Goal: Navigation & Orientation: Find specific page/section

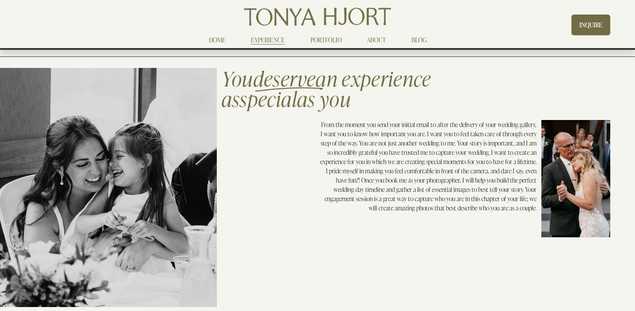
click at [266, 40] on link "EXPERIENCE" at bounding box center [268, 40] width 34 height 11
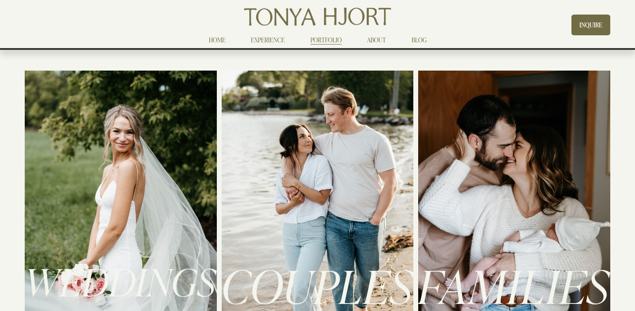
click at [212, 42] on link "HOME" at bounding box center [217, 40] width 17 height 11
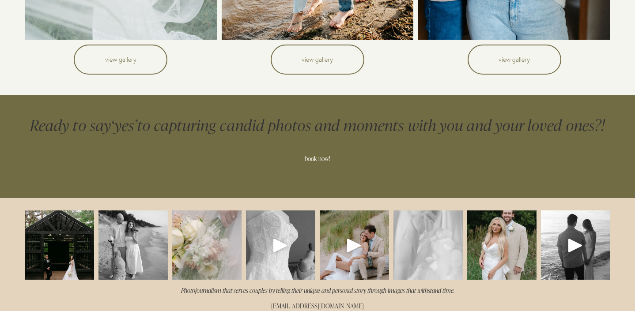
scroll to position [335, 0]
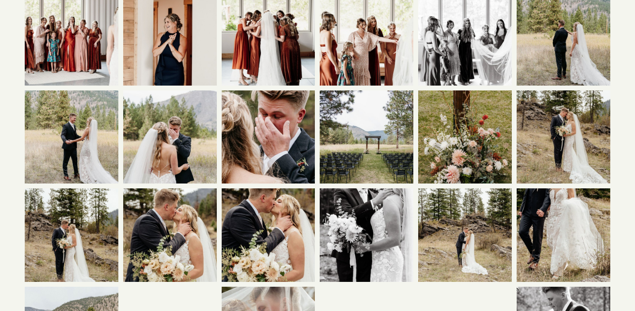
scroll to position [1549, 0]
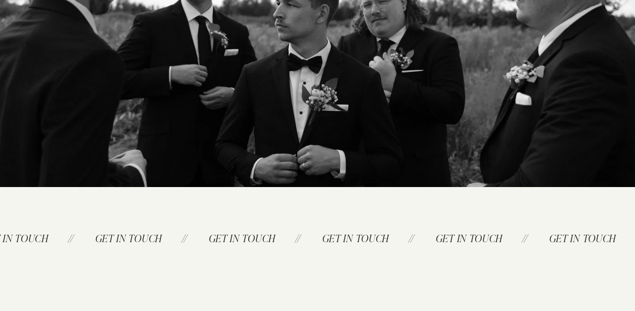
scroll to position [71, 0]
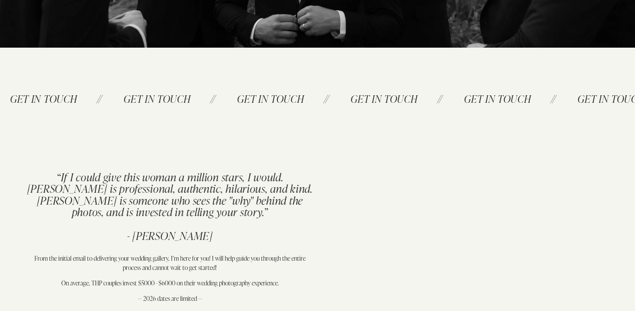
scroll to position [215, 0]
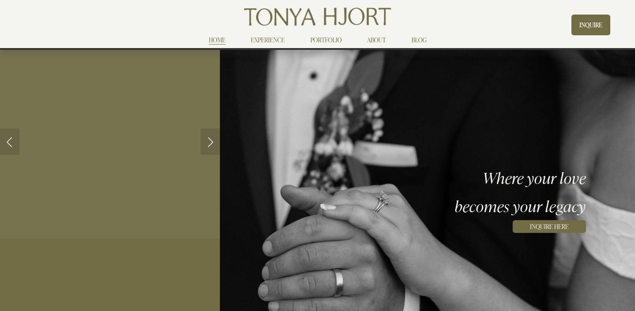
click at [375, 42] on link "ABOUT" at bounding box center [376, 40] width 19 height 11
